Goal: Find specific page/section: Find specific page/section

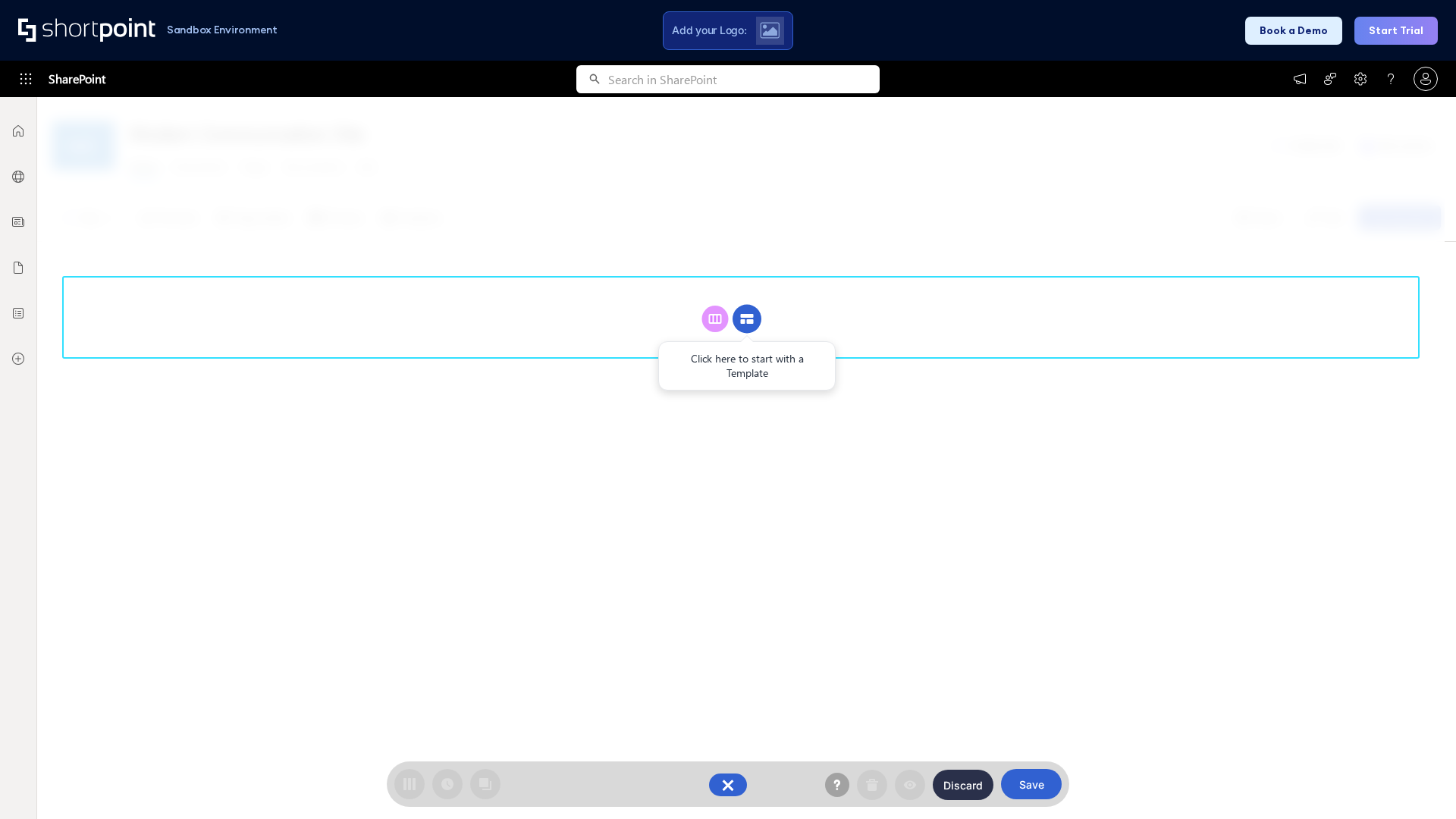
click at [747, 319] on circle at bounding box center [747, 319] width 29 height 29
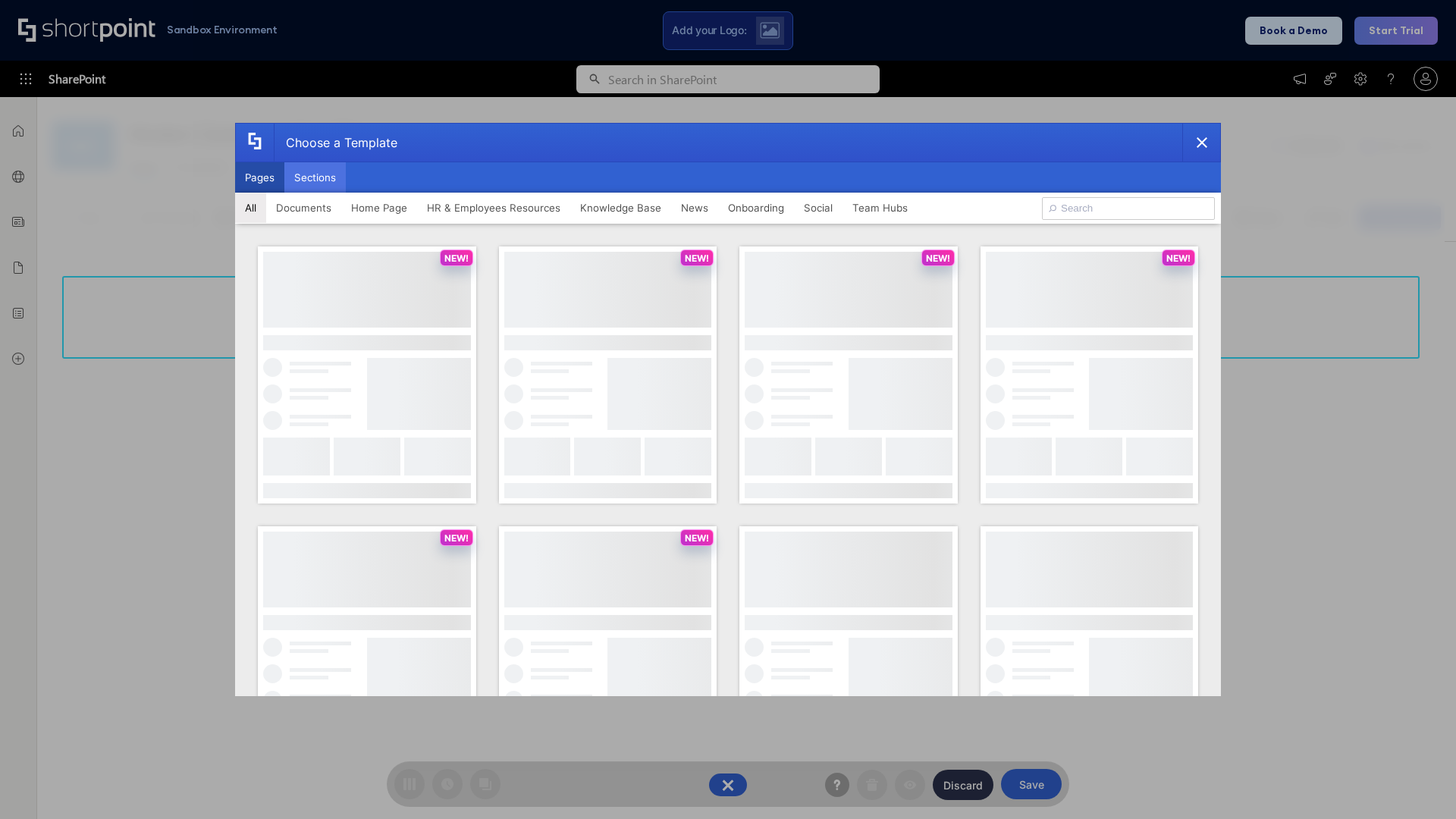
click at [315, 178] on button "Sections" at bounding box center [315, 178] width 62 height 30
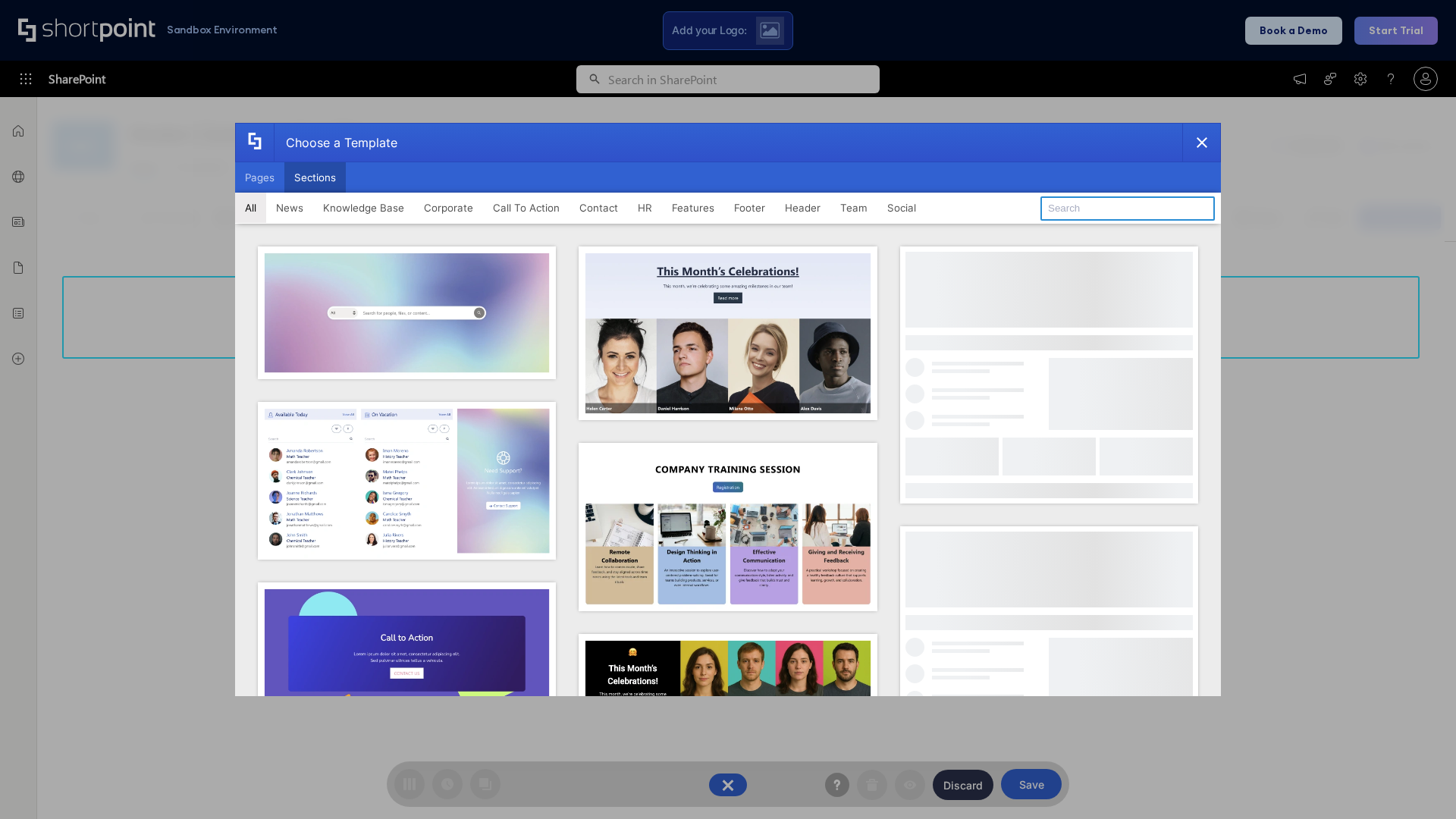
type input "FAQ 3"
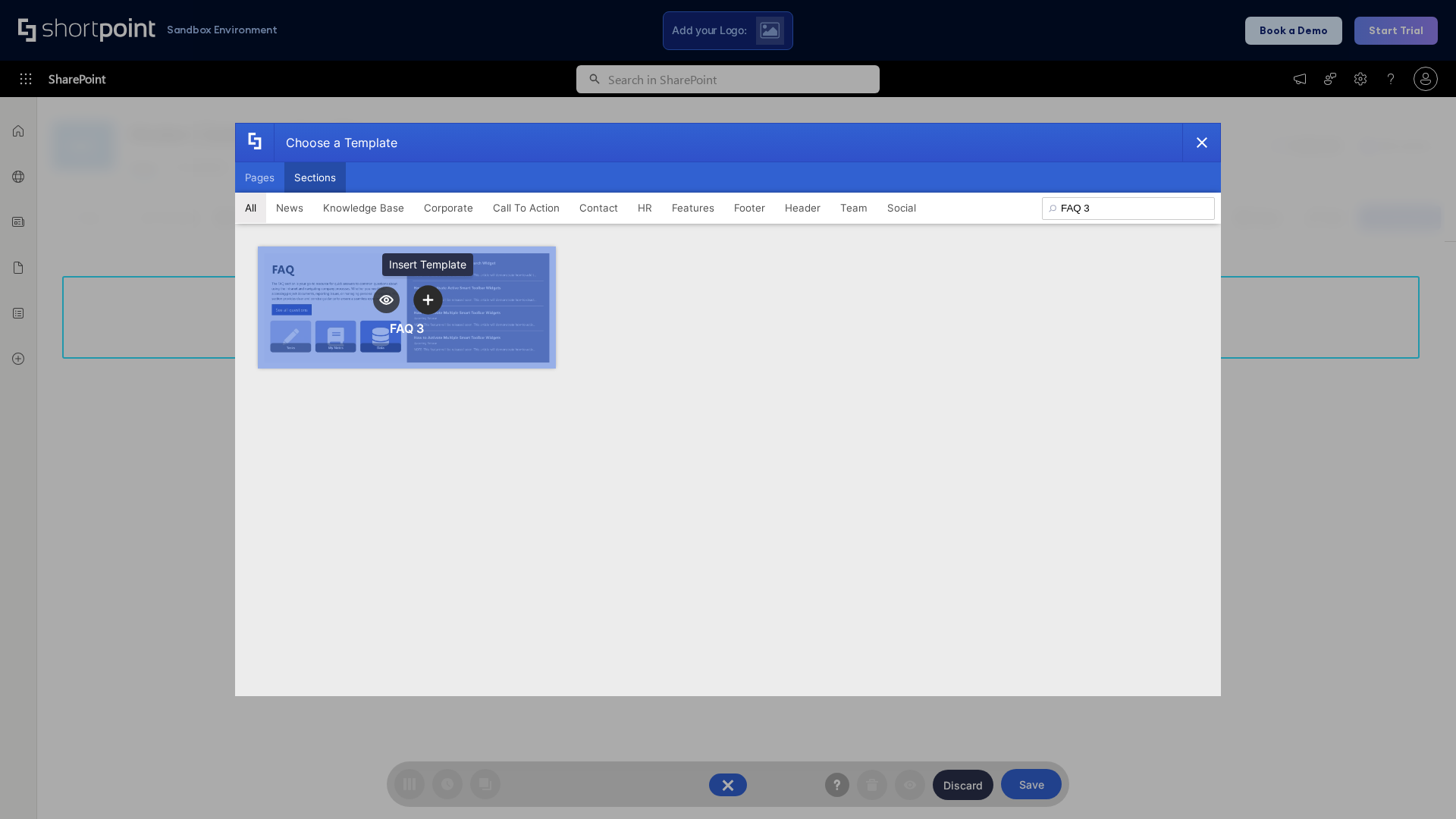
click at [428, 299] on icon "template selector" at bounding box center [428, 299] width 10 height 10
